Goal: Task Accomplishment & Management: Use online tool/utility

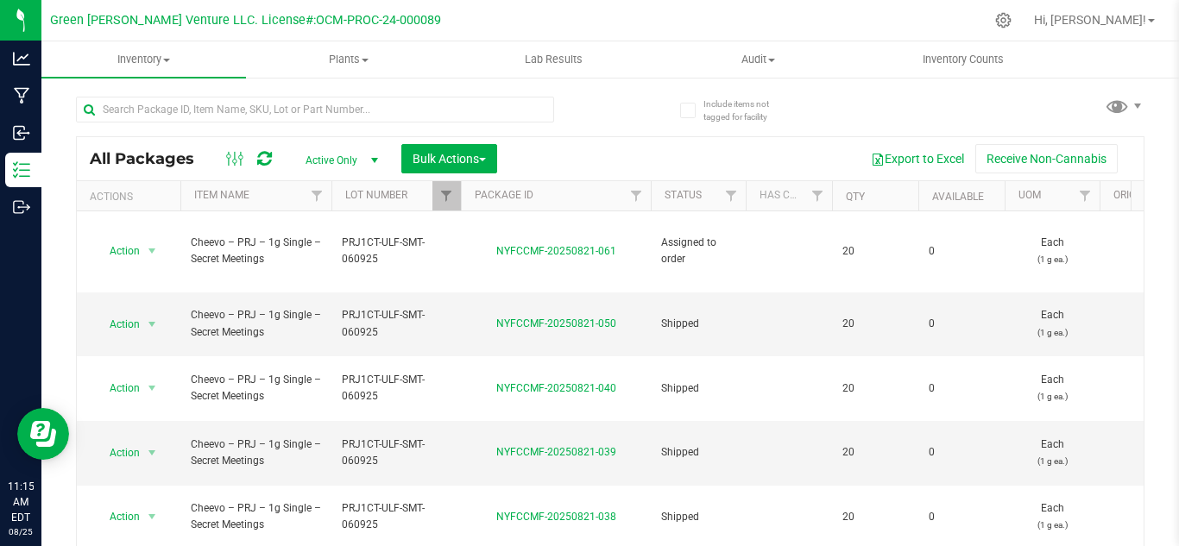
scroll to position [262, 0]
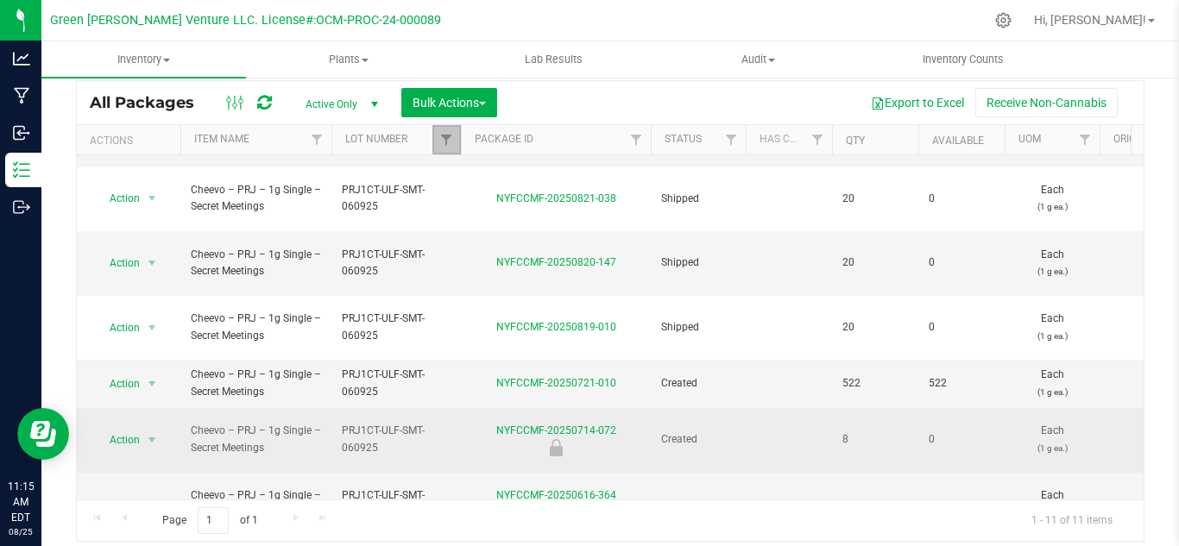
click at [448, 135] on span "Filter" at bounding box center [446, 140] width 14 height 14
checkbox input "true"
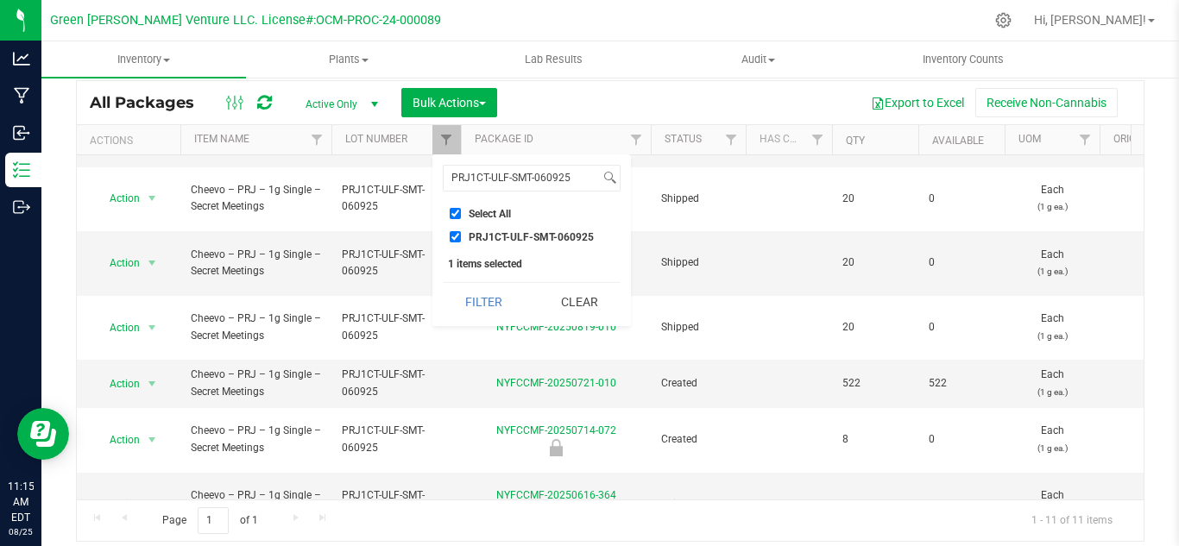
click at [457, 237] on input "PRJ1CT-ULF-SMT-060925" at bounding box center [455, 236] width 11 height 11
checkbox input "false"
drag, startPoint x: 571, startPoint y: 180, endPoint x: 439, endPoint y: 174, distance: 132.2
click at [439, 174] on div "PRJ1CT-ULF-SMT-060925 Select All 012123-01THC-193FSD 0260557147654011 2022 Outd…" at bounding box center [531, 241] width 199 height 172
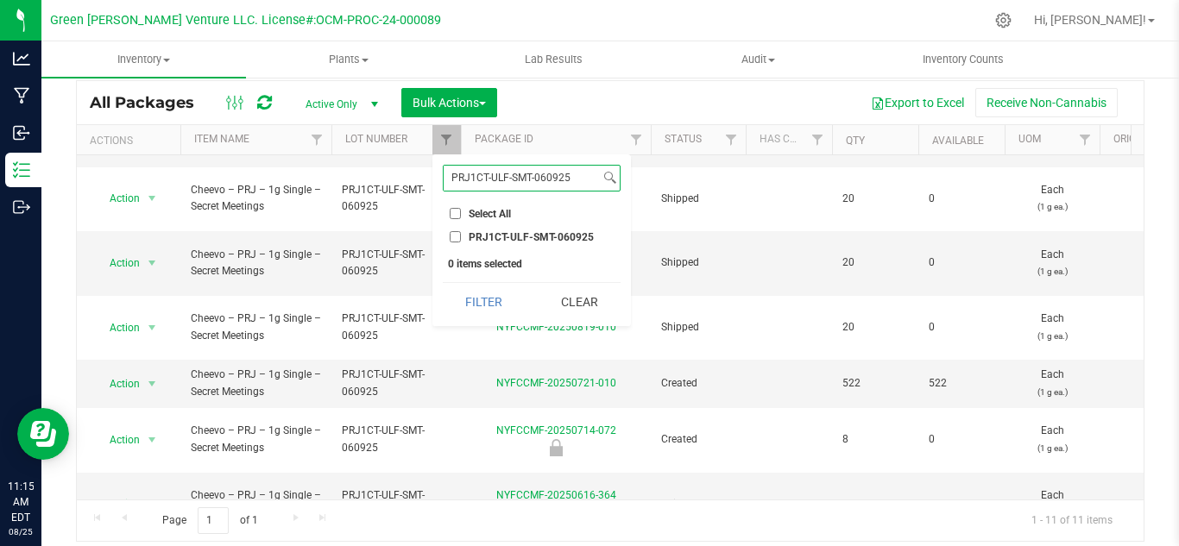
paste input "CVC-SPT-0707"
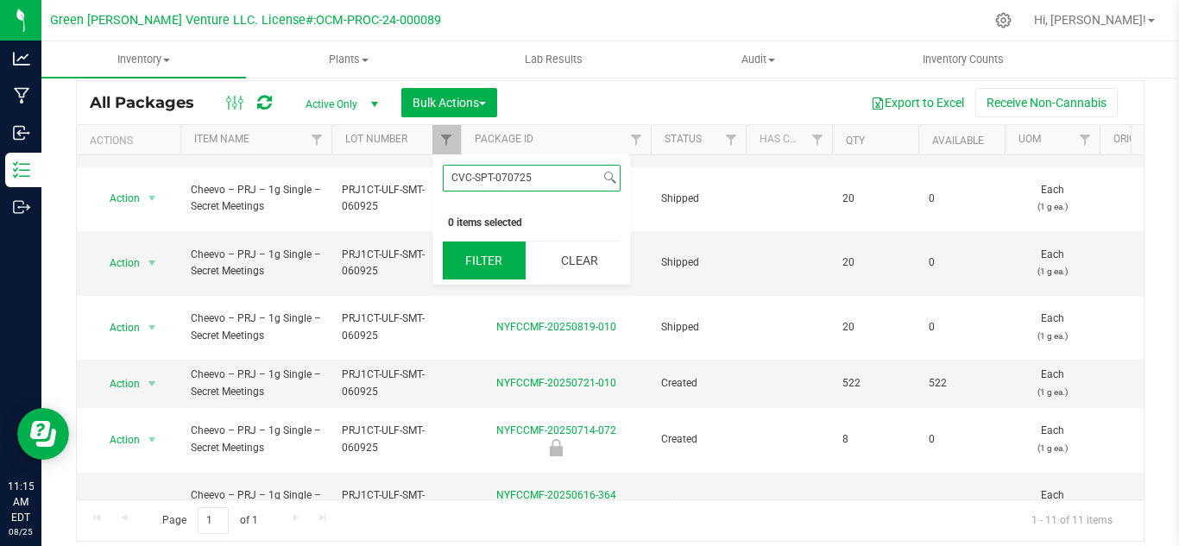
type input "CVC-SPT-070725"
click at [464, 262] on button "Filter" at bounding box center [484, 261] width 83 height 38
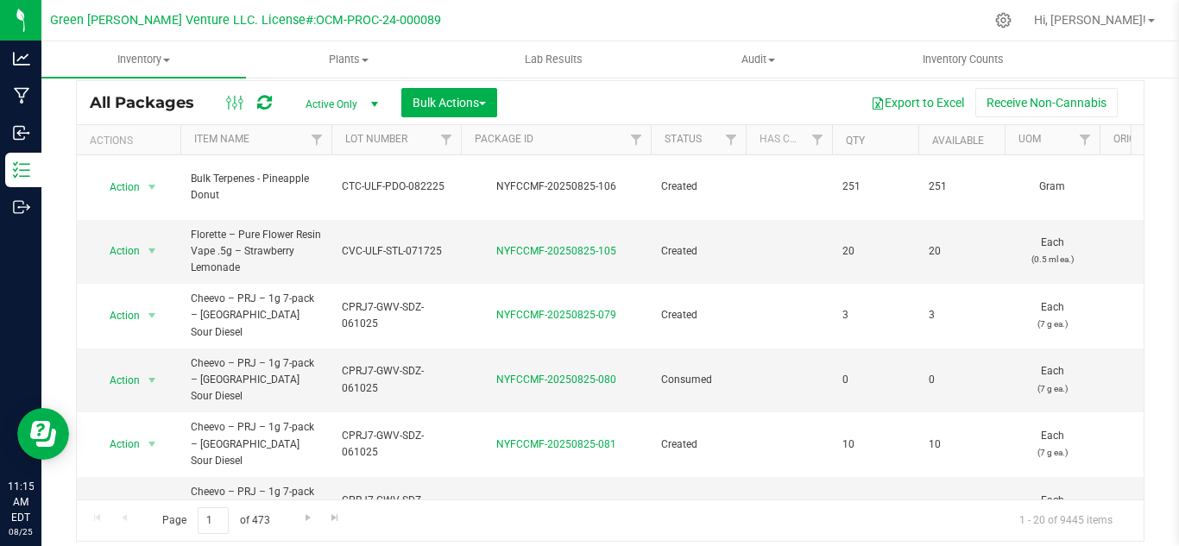
type input "[DATE]"
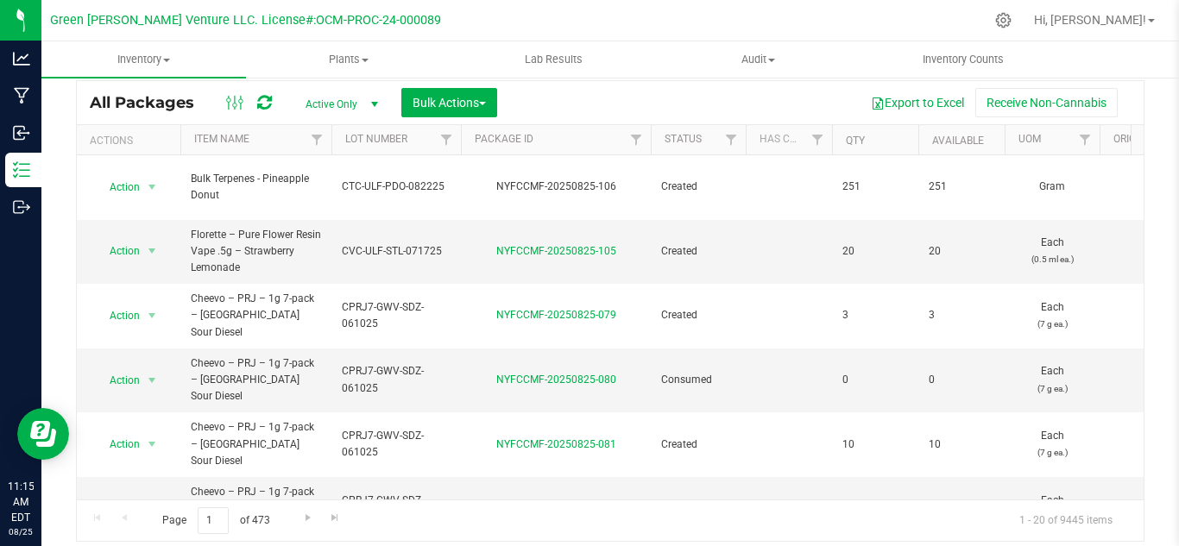
type input "[DATE]"
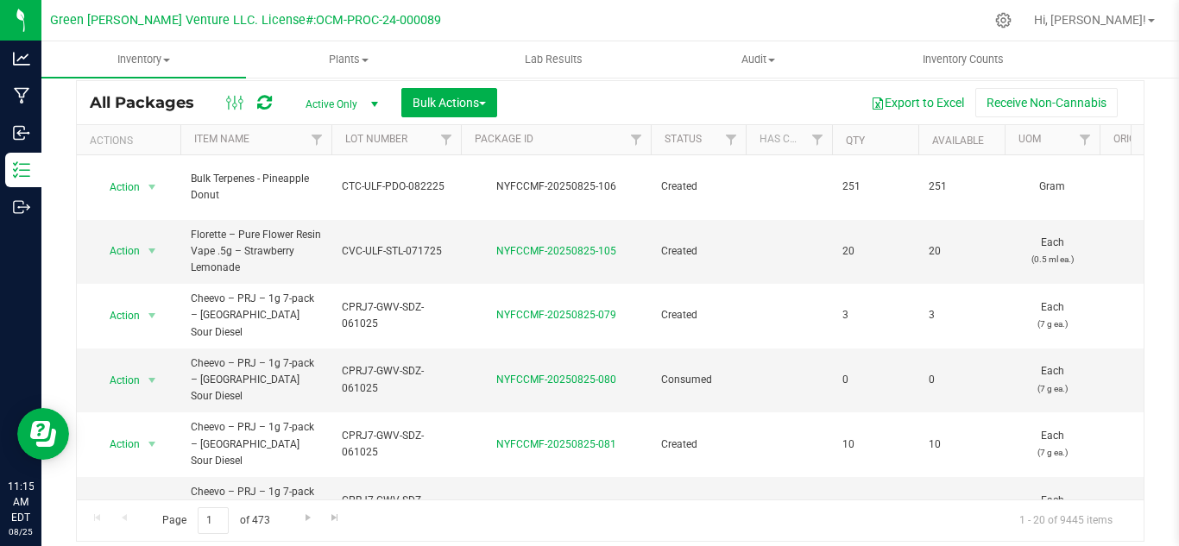
type input "[DATE]"
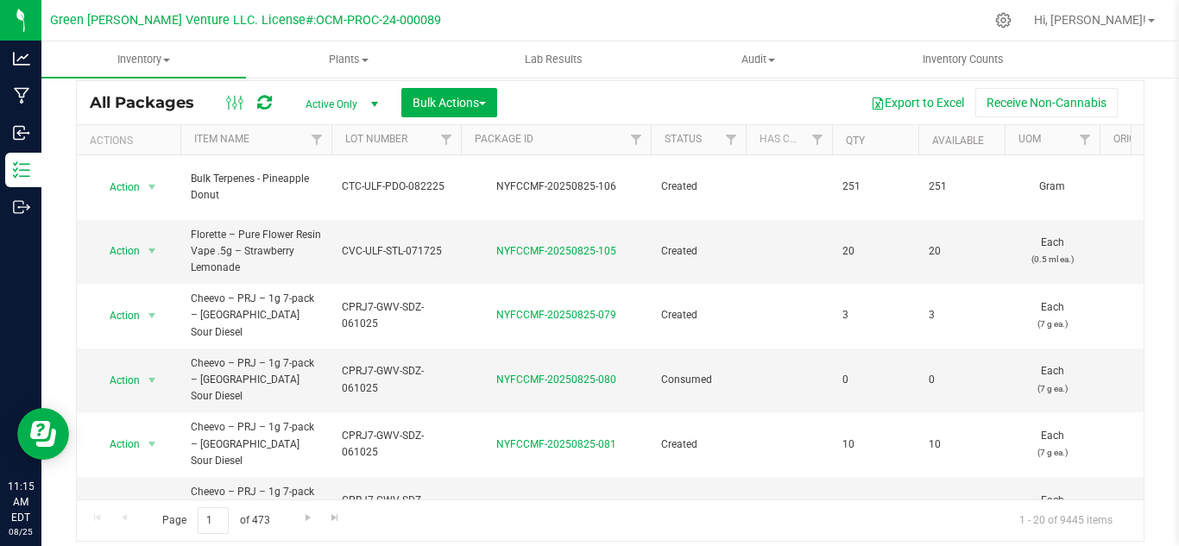
type input "[DATE]"
